Goal: Find specific page/section: Find specific page/section

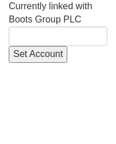
click at [90, 63] on html "Currently linked with Boots Group PLC Set Account" at bounding box center [58, 31] width 116 height 63
